Goal: Task Accomplishment & Management: Manage account settings

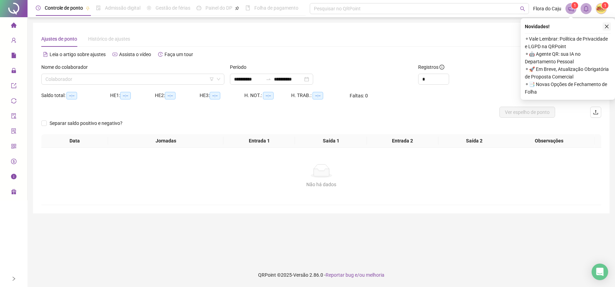
click at [608, 25] on icon "close" at bounding box center [607, 27] width 4 height 4
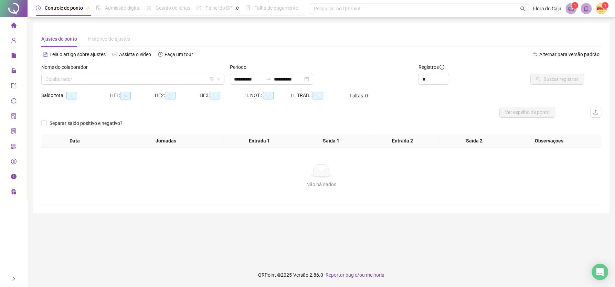
click at [125, 85] on div "Nome do colaborador Colaborador" at bounding box center [133, 76] width 188 height 27
click at [126, 81] on input "search" at bounding box center [130, 79] width 171 height 10
click at [299, 78] on input "**********" at bounding box center [288, 79] width 29 height 8
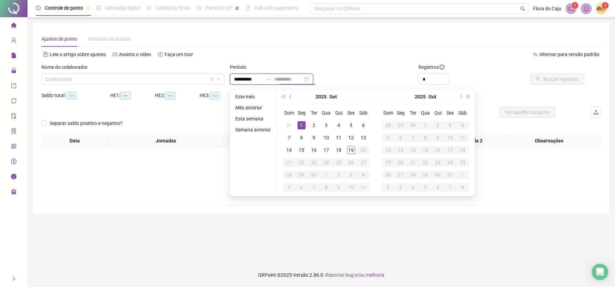
type input "**********"
click at [299, 124] on div "1" at bounding box center [301, 125] width 8 height 8
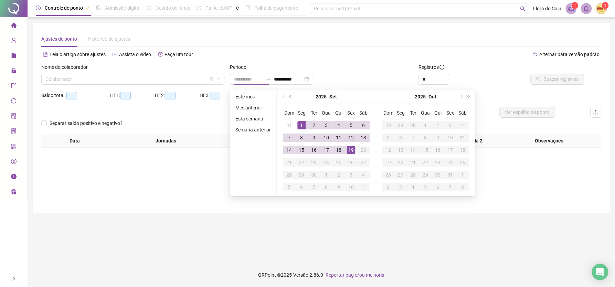
click at [350, 150] on div "19" at bounding box center [351, 150] width 8 height 8
type input "**********"
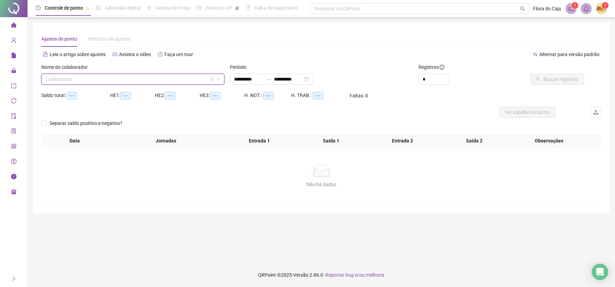
click at [107, 76] on input "search" at bounding box center [130, 79] width 171 height 10
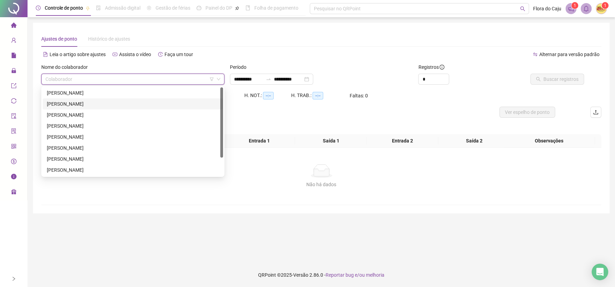
click at [130, 105] on div "[PERSON_NAME]" at bounding box center [133, 104] width 172 height 8
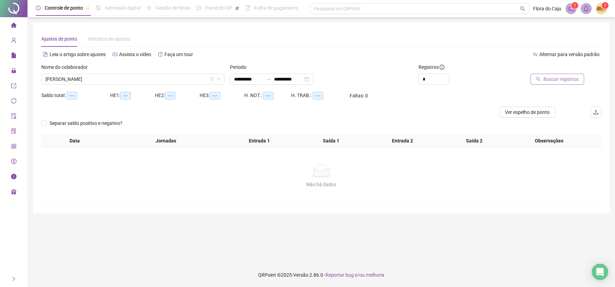
click at [563, 78] on span "Buscar registros" at bounding box center [560, 79] width 35 height 8
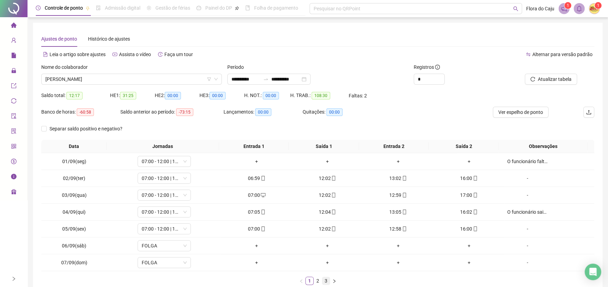
click at [327, 283] on link "3" at bounding box center [326, 281] width 8 height 8
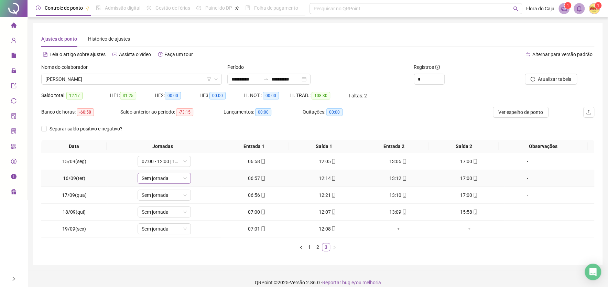
click at [167, 177] on span "Sem jornada" at bounding box center [164, 178] width 45 height 10
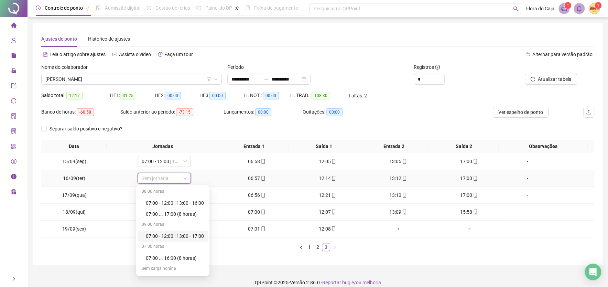
click at [180, 239] on div "07:00 - 12:00 | 13:00 - 17:00" at bounding box center [175, 236] width 58 height 8
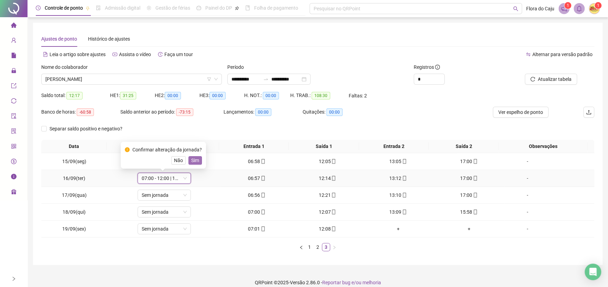
click at [197, 160] on span "Sim" at bounding box center [195, 160] width 8 height 8
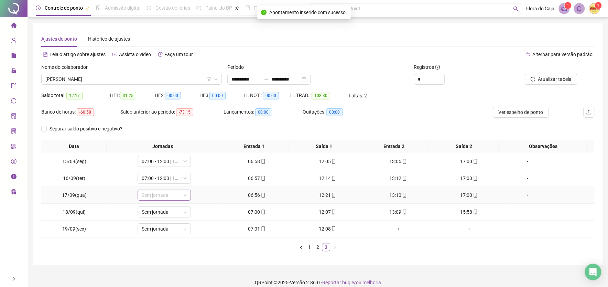
click at [170, 194] on span "Sem jornada" at bounding box center [164, 195] width 45 height 10
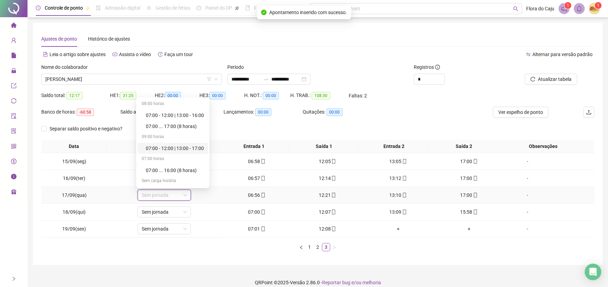
click at [184, 149] on div "07:00 - 12:00 | 13:00 - 17:00" at bounding box center [175, 148] width 58 height 8
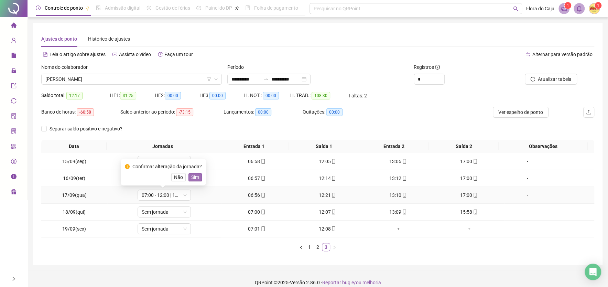
click at [196, 175] on span "Sim" at bounding box center [195, 177] width 8 height 8
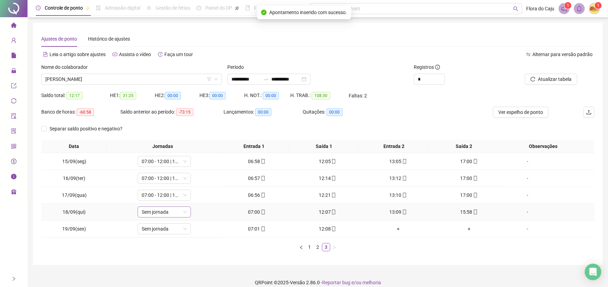
click at [164, 214] on span "Sem jornada" at bounding box center [164, 212] width 45 height 10
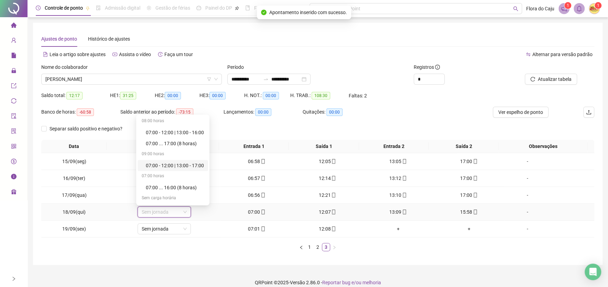
click at [184, 168] on div "07:00 - 12:00 | 13:00 - 17:00" at bounding box center [175, 166] width 58 height 8
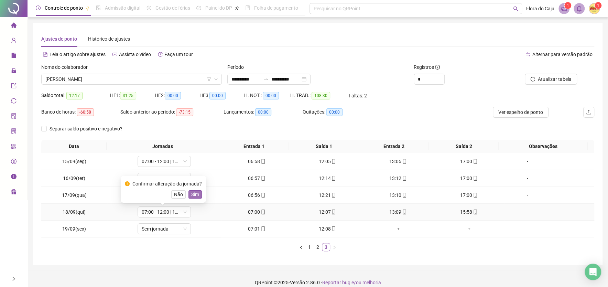
click at [197, 197] on span "Sim" at bounding box center [195, 195] width 8 height 8
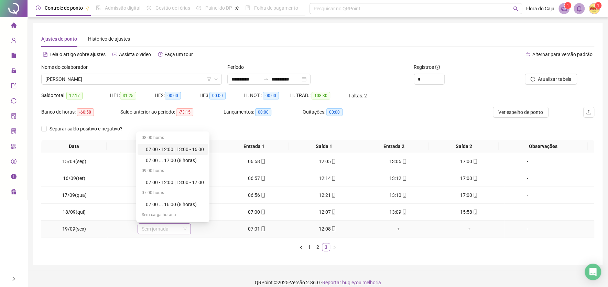
click at [165, 228] on span "Sem jornada" at bounding box center [164, 229] width 45 height 10
click at [179, 151] on div "07:00 - 12:00 | 13:00 - 16:00" at bounding box center [175, 149] width 58 height 8
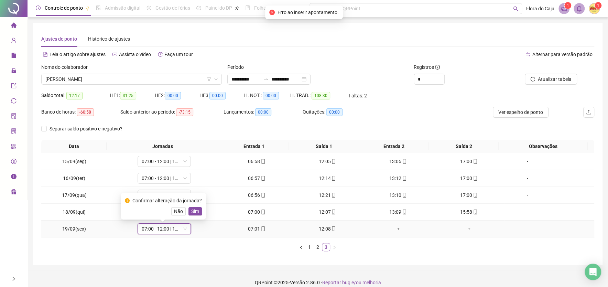
click at [193, 209] on span "Sim" at bounding box center [195, 211] width 8 height 8
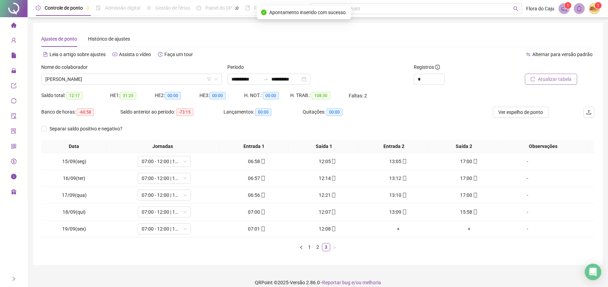
click at [560, 76] on span "Atualizar tabela" at bounding box center [555, 79] width 34 height 8
click at [167, 82] on span "[PERSON_NAME]" at bounding box center [131, 79] width 172 height 10
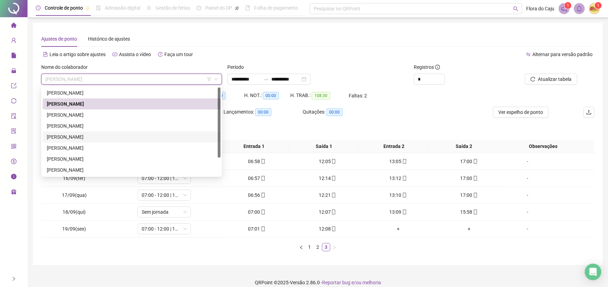
click at [99, 136] on div "[PERSON_NAME]" at bounding box center [132, 137] width 170 height 8
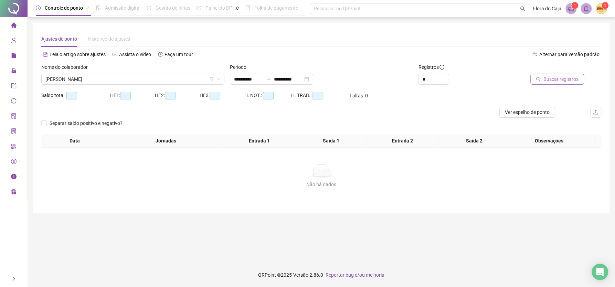
click at [549, 79] on span "Buscar registros" at bounding box center [560, 79] width 35 height 8
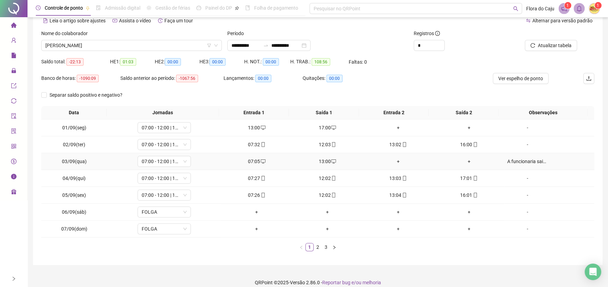
scroll to position [37, 0]
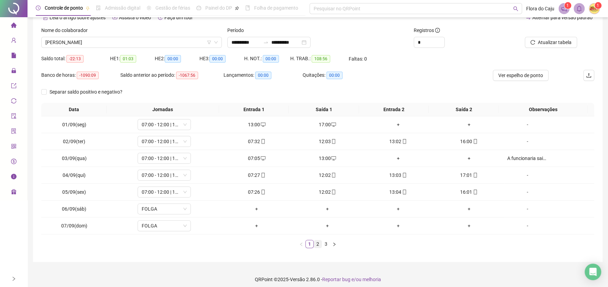
click at [319, 244] on link "2" at bounding box center [318, 244] width 8 height 8
click at [328, 244] on link "3" at bounding box center [326, 244] width 8 height 8
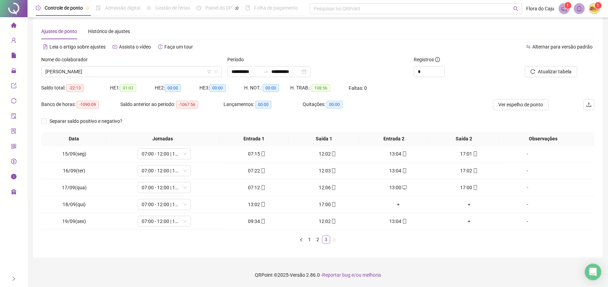
scroll to position [8, 0]
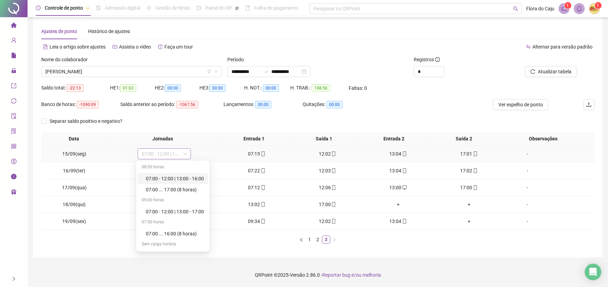
click at [165, 155] on span "07:00 - 12:00 | 13:00 - 17:00" at bounding box center [164, 154] width 45 height 10
click at [181, 210] on div "07:00 - 12:00 | 13:00 - 17:00" at bounding box center [175, 212] width 58 height 8
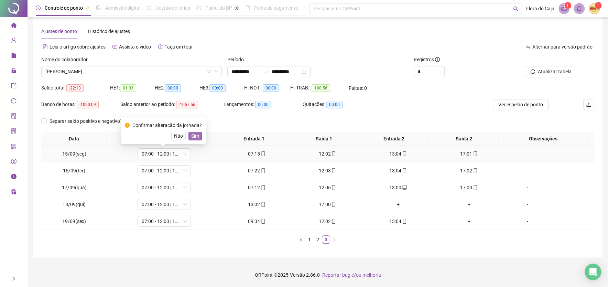
click at [197, 138] on span "Sim" at bounding box center [195, 136] width 8 height 8
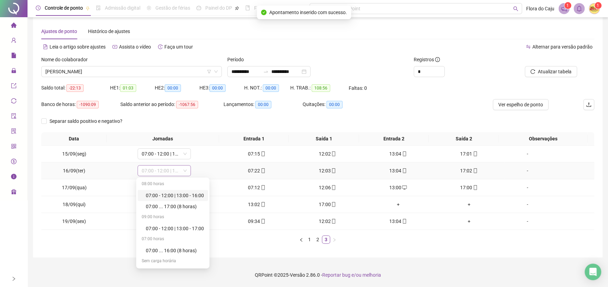
click at [170, 171] on span "07:00 - 12:00 | 13:00 - 17:00" at bounding box center [164, 170] width 45 height 10
click at [189, 228] on div "07:00 - 12:00 | 13:00 - 17:00" at bounding box center [175, 229] width 58 height 8
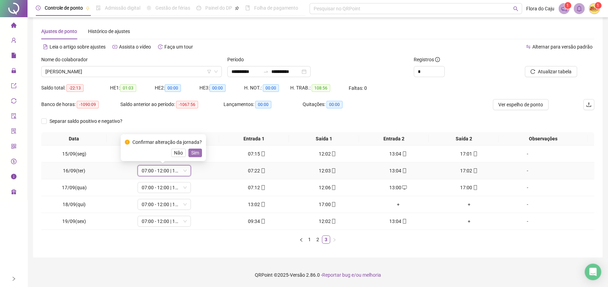
click at [197, 152] on span "Sim" at bounding box center [195, 153] width 8 height 8
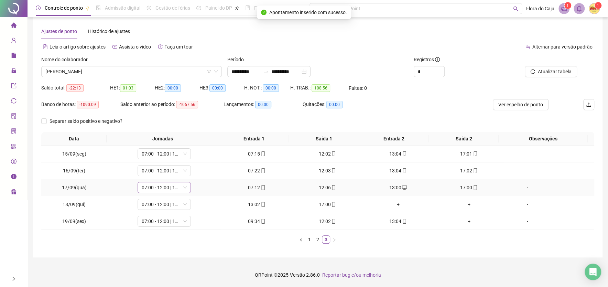
click at [167, 188] on span "07:00 - 12:00 | 13:00 - 17:00" at bounding box center [164, 187] width 45 height 10
click at [178, 246] on div "07:00 - 12:00 | 13:00 - 17:00" at bounding box center [175, 246] width 58 height 8
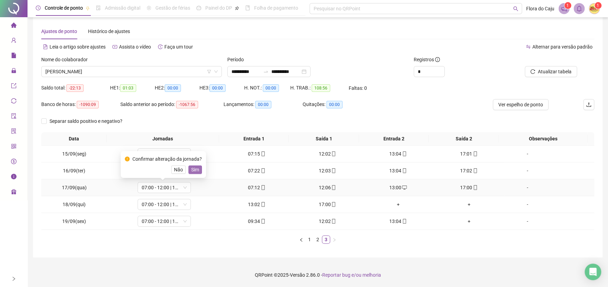
click at [194, 169] on span "Sim" at bounding box center [195, 170] width 8 height 8
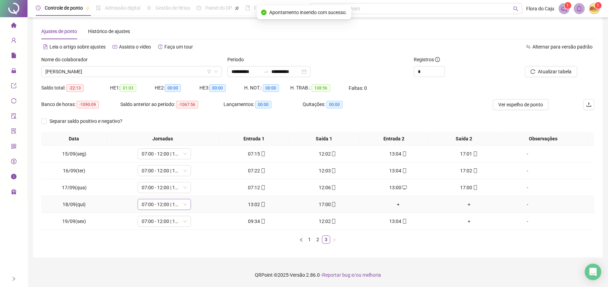
click at [171, 205] on span "07:00 - 12:00 | 13:00 - 17:00" at bounding box center [164, 204] width 45 height 10
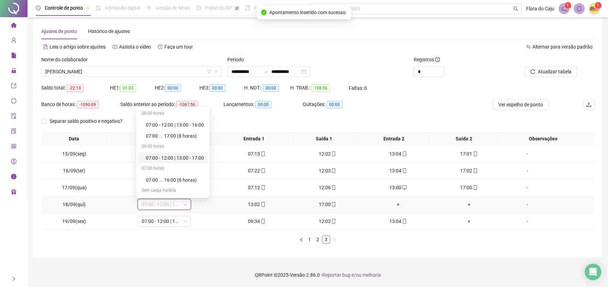
click at [188, 156] on div "07:00 - 12:00 | 13:00 - 17:00" at bounding box center [175, 158] width 58 height 8
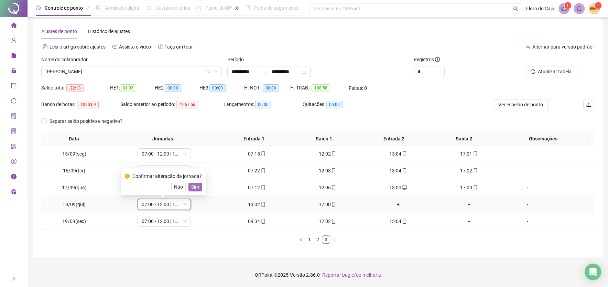
click at [195, 188] on span "Sim" at bounding box center [195, 187] width 8 height 8
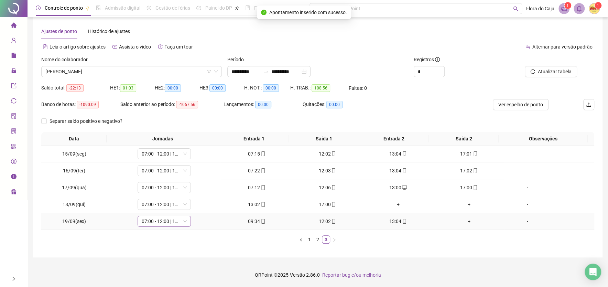
click at [169, 222] on span "07:00 - 12:00 | 13:00 - 16:00" at bounding box center [164, 221] width 45 height 10
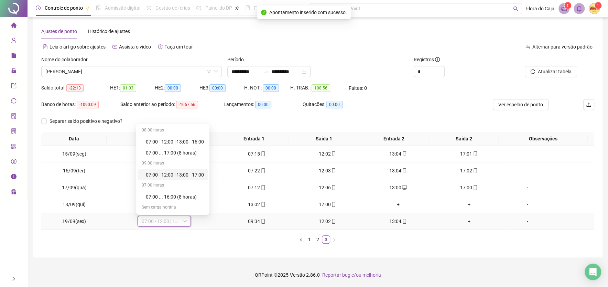
click at [184, 177] on div "07:00 - 12:00 | 13:00 - 17:00" at bounding box center [175, 175] width 58 height 8
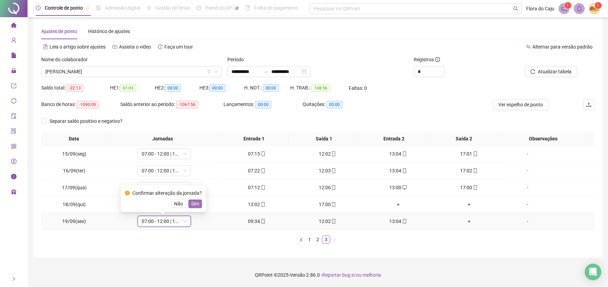
click at [197, 201] on span "Sim" at bounding box center [195, 204] width 8 height 8
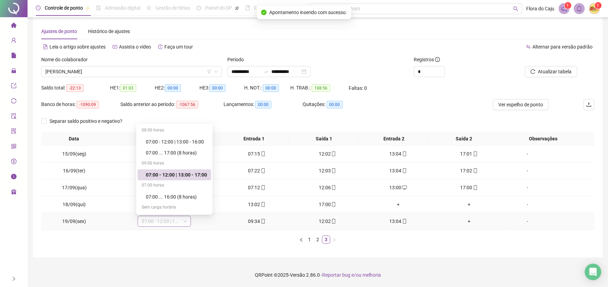
click at [176, 222] on span "07:00 - 12:00 | 13:00 - 17:00" at bounding box center [164, 221] width 45 height 10
click at [176, 141] on div "07:00 - 12:00 | 13:00 - 16:00" at bounding box center [176, 142] width 61 height 8
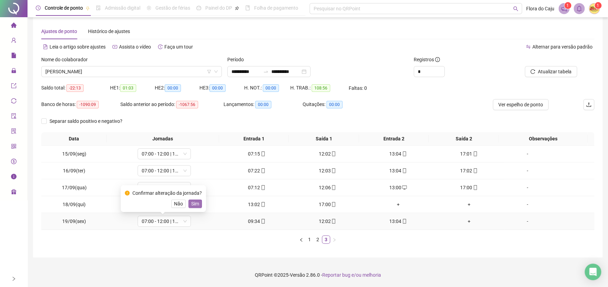
click at [196, 201] on span "Sim" at bounding box center [195, 204] width 8 height 8
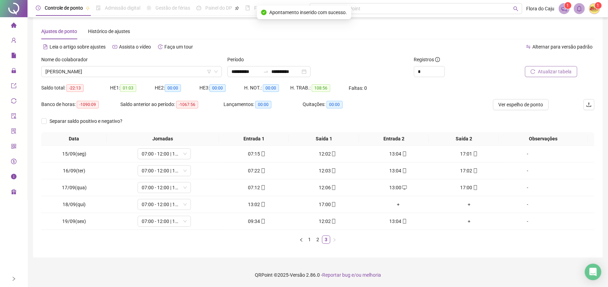
click at [556, 73] on span "Atualizar tabela" at bounding box center [555, 72] width 34 height 8
click at [158, 225] on span "07:00 - 12:00 | 13:00 - 16:00" at bounding box center [164, 221] width 45 height 10
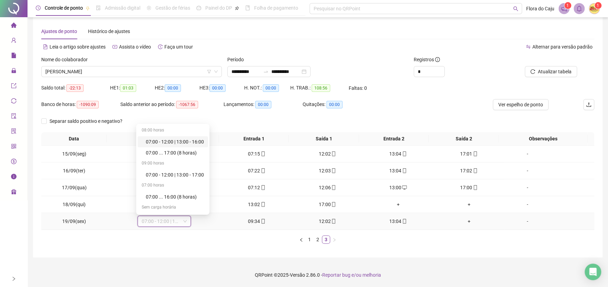
click at [179, 143] on div "07:00 - 12:00 | 13:00 - 16:00" at bounding box center [175, 142] width 58 height 8
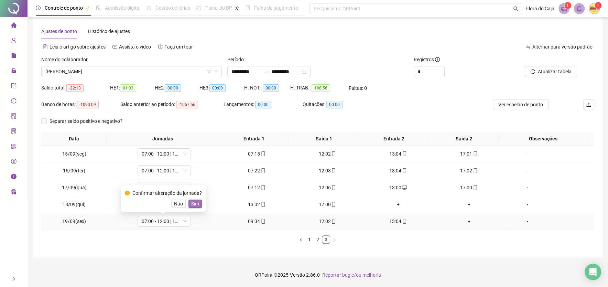
click at [193, 203] on span "Sim" at bounding box center [195, 204] width 8 height 8
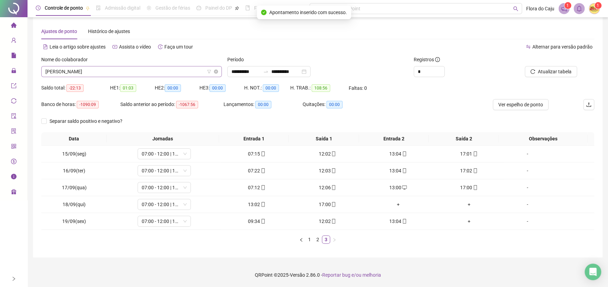
click at [142, 69] on span "[PERSON_NAME]" at bounding box center [131, 71] width 172 height 10
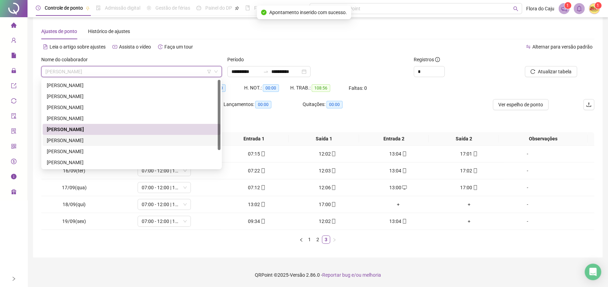
click at [91, 139] on div "[PERSON_NAME]" at bounding box center [132, 141] width 170 height 8
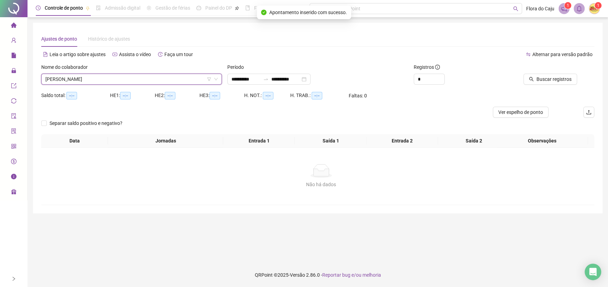
scroll to position [0, 0]
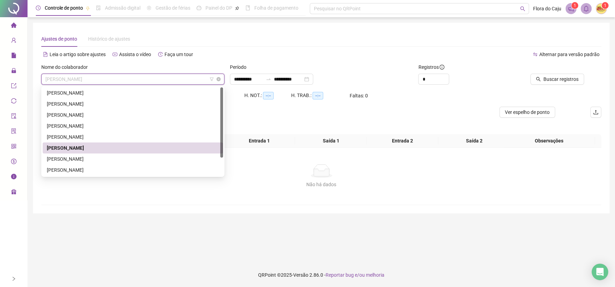
click at [162, 79] on span "[PERSON_NAME]" at bounding box center [132, 79] width 175 height 10
click at [141, 148] on div "[PERSON_NAME]" at bounding box center [133, 148] width 172 height 8
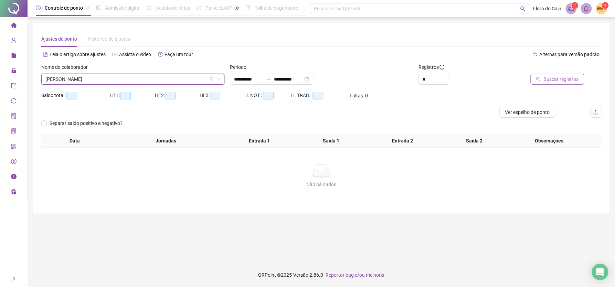
click at [550, 81] on span "Buscar registros" at bounding box center [560, 79] width 35 height 8
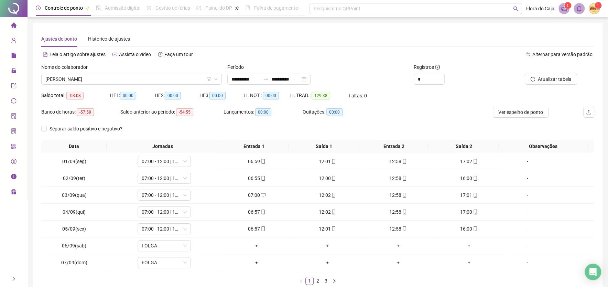
scroll to position [41, 0]
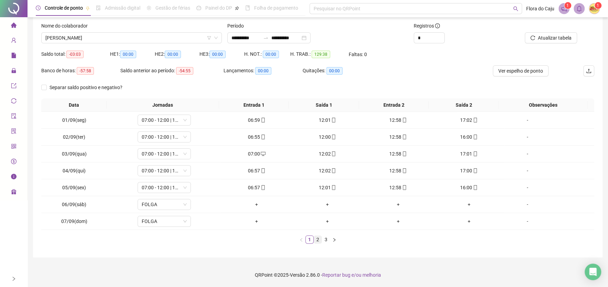
click at [317, 242] on link "2" at bounding box center [318, 240] width 8 height 8
click at [326, 241] on link "3" at bounding box center [326, 240] width 8 height 8
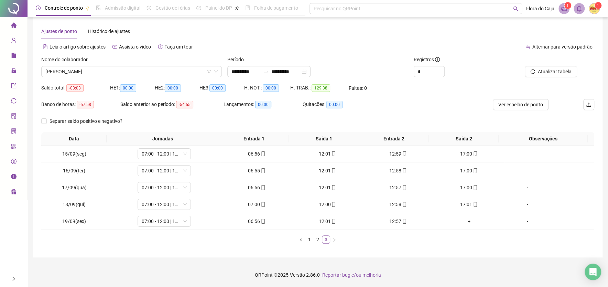
scroll to position [8, 0]
click at [169, 189] on span "07:00 - 12:00 | 13:00 - 17:00" at bounding box center [164, 187] width 45 height 10
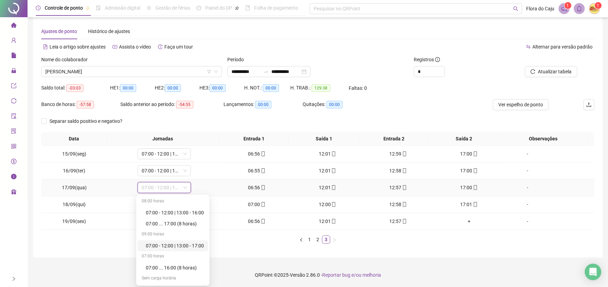
click at [185, 247] on div "07:00 - 12:00 | 13:00 - 17:00" at bounding box center [175, 246] width 58 height 8
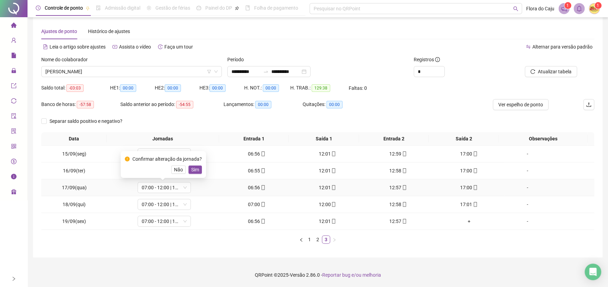
click at [196, 165] on div "Confirmar alteração da jornada? Não Sim" at bounding box center [163, 164] width 77 height 19
click at [196, 167] on span "Sim" at bounding box center [195, 170] width 8 height 8
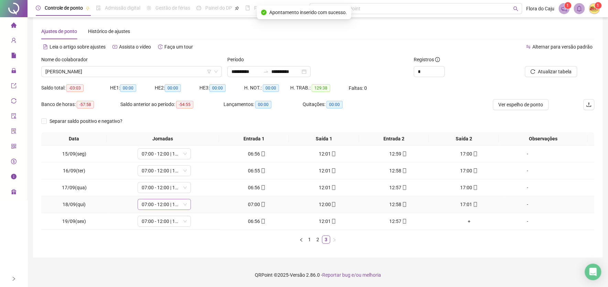
click at [177, 205] on span "07:00 - 12:00 | 13:00 - 17:00" at bounding box center [164, 204] width 45 height 10
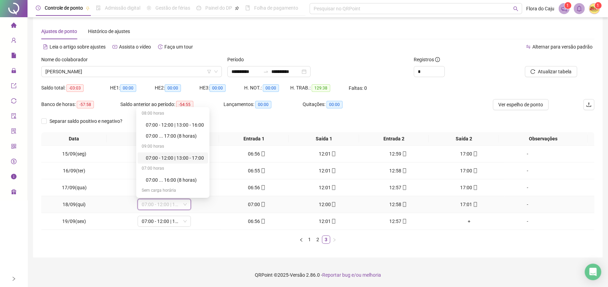
click at [188, 158] on div "07:00 - 12:00 | 13:00 - 17:00" at bounding box center [175, 158] width 58 height 8
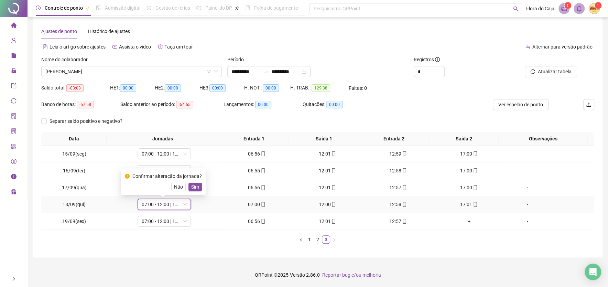
click at [196, 184] on span "Sim" at bounding box center [195, 187] width 8 height 8
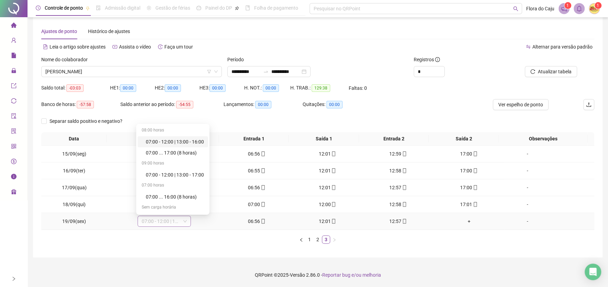
click at [177, 220] on span "07:00 - 12:00 | 13:00 - 16:00" at bounding box center [164, 221] width 45 height 10
click at [187, 141] on div "07:00 - 12:00 | 13:00 - 16:00" at bounding box center [175, 142] width 58 height 8
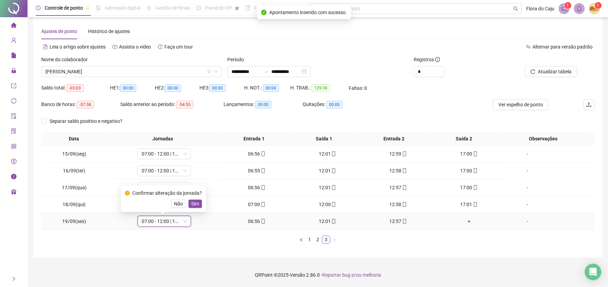
click at [197, 205] on span "Sim" at bounding box center [195, 204] width 8 height 8
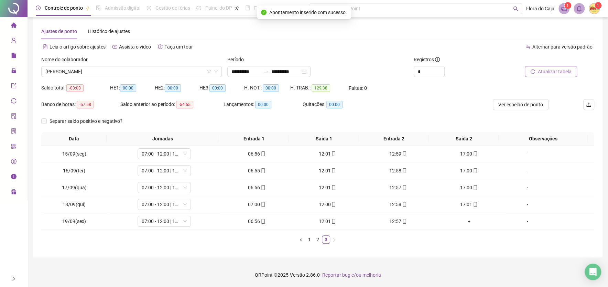
click at [558, 70] on span "Atualizar tabela" at bounding box center [555, 72] width 34 height 8
click at [142, 72] on span "[PERSON_NAME]" at bounding box center [131, 71] width 172 height 10
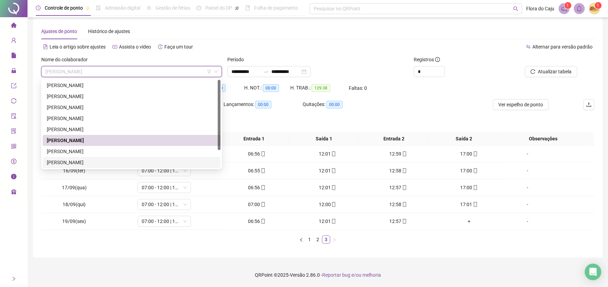
click at [85, 162] on div "[PERSON_NAME]" at bounding box center [132, 163] width 170 height 8
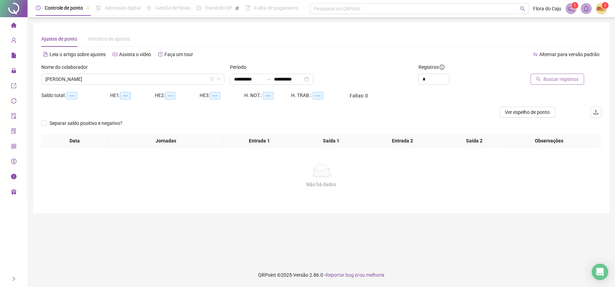
click at [569, 75] on button "Buscar registros" at bounding box center [557, 79] width 54 height 11
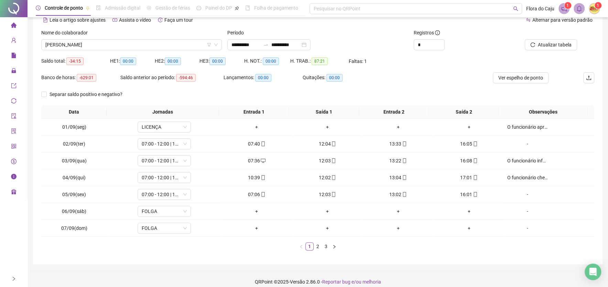
scroll to position [41, 0]
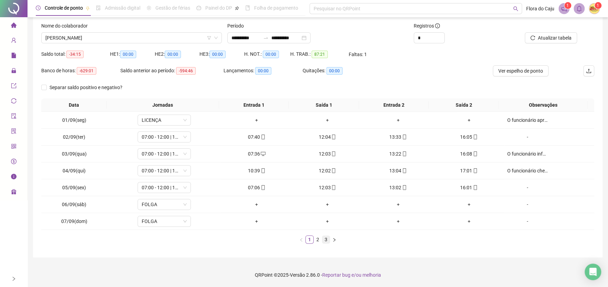
click at [328, 239] on link "3" at bounding box center [326, 240] width 8 height 8
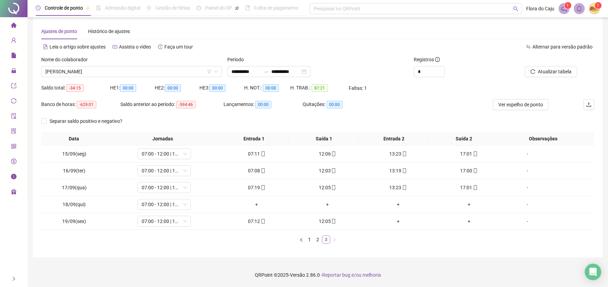
scroll to position [8, 0]
click at [147, 188] on span "07:00 - 12:00 | 13:00 - 17:00" at bounding box center [164, 187] width 45 height 10
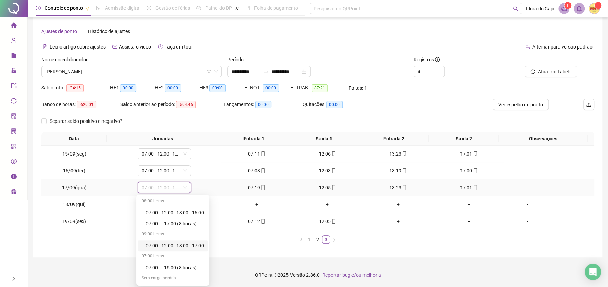
click at [167, 249] on div "07:00 - 12:00 | 13:00 - 17:00" at bounding box center [173, 245] width 71 height 11
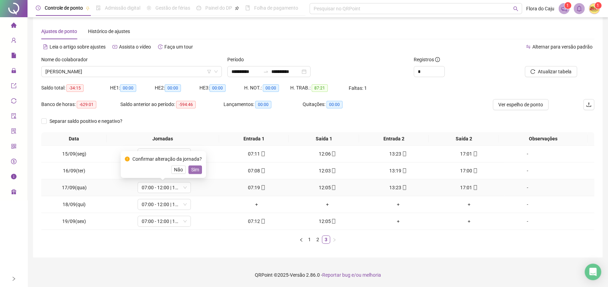
click at [194, 172] on span "Sim" at bounding box center [195, 170] width 8 height 8
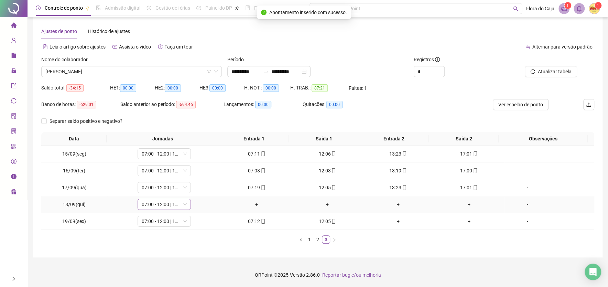
click at [170, 207] on span "07:00 - 12:00 | 13:00 - 17:00" at bounding box center [164, 204] width 45 height 10
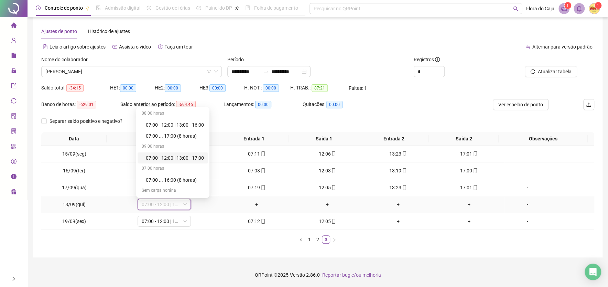
click at [179, 157] on div "07:00 - 12:00 | 13:00 - 17:00" at bounding box center [175, 158] width 58 height 8
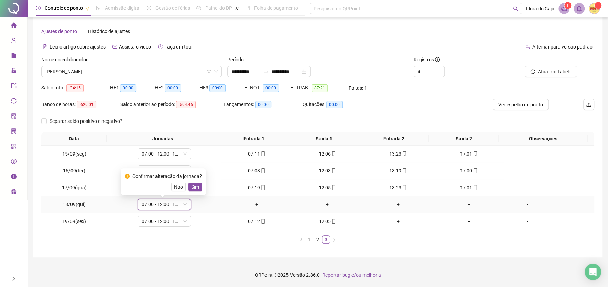
click at [196, 185] on span "Sim" at bounding box center [195, 187] width 8 height 8
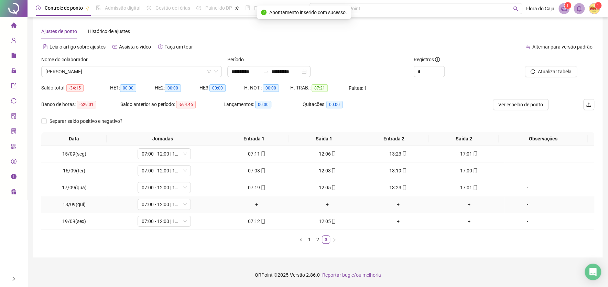
click at [522, 204] on div "-" at bounding box center [527, 205] width 41 height 8
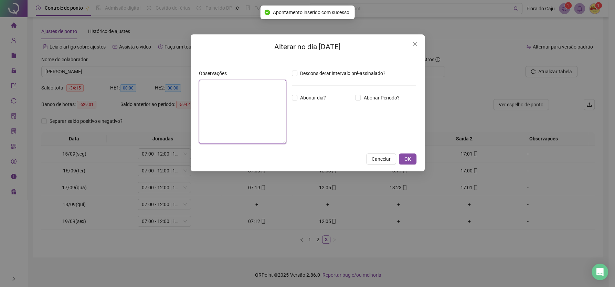
drag, startPoint x: 200, startPoint y: 85, endPoint x: 270, endPoint y: 106, distance: 72.8
click at [208, 94] on textarea at bounding box center [242, 112] width 87 height 64
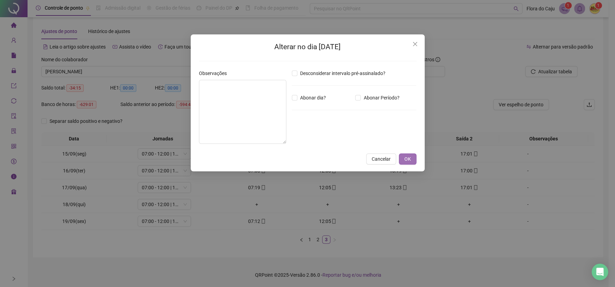
click at [408, 161] on span "OK" at bounding box center [407, 159] width 7 height 8
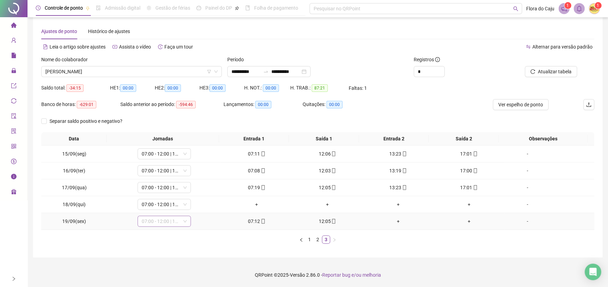
click at [170, 223] on span "07:00 - 12:00 | 13:00 - 16:00" at bounding box center [164, 221] width 45 height 10
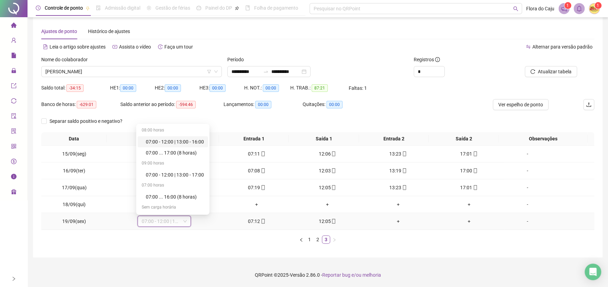
click at [174, 142] on div "07:00 - 12:00 | 13:00 - 16:00" at bounding box center [175, 142] width 58 height 8
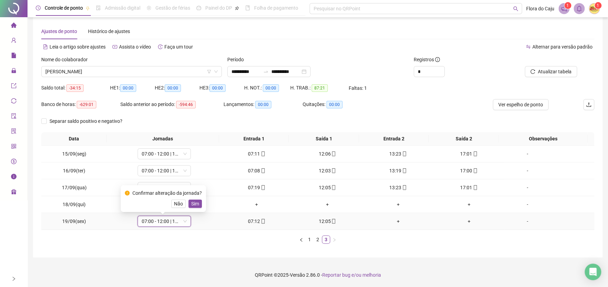
drag, startPoint x: 198, startPoint y: 202, endPoint x: 240, endPoint y: 246, distance: 60.8
click at [198, 203] on button "Sim" at bounding box center [194, 203] width 13 height 8
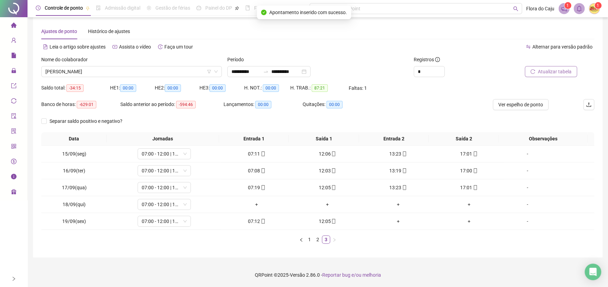
click at [565, 72] on span "Atualizar tabela" at bounding box center [555, 72] width 34 height 8
